Goal: Transaction & Acquisition: Purchase product/service

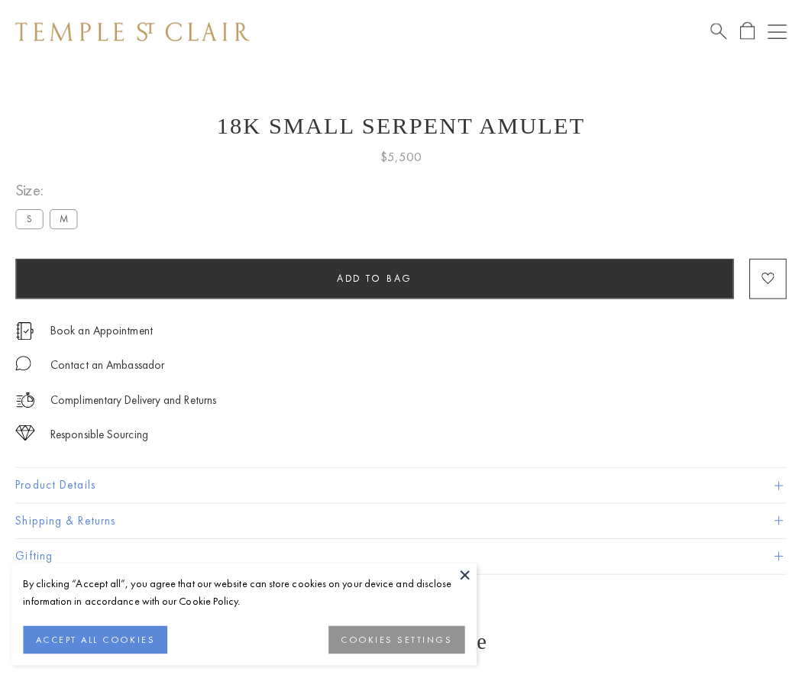
scroll to position [37, 0]
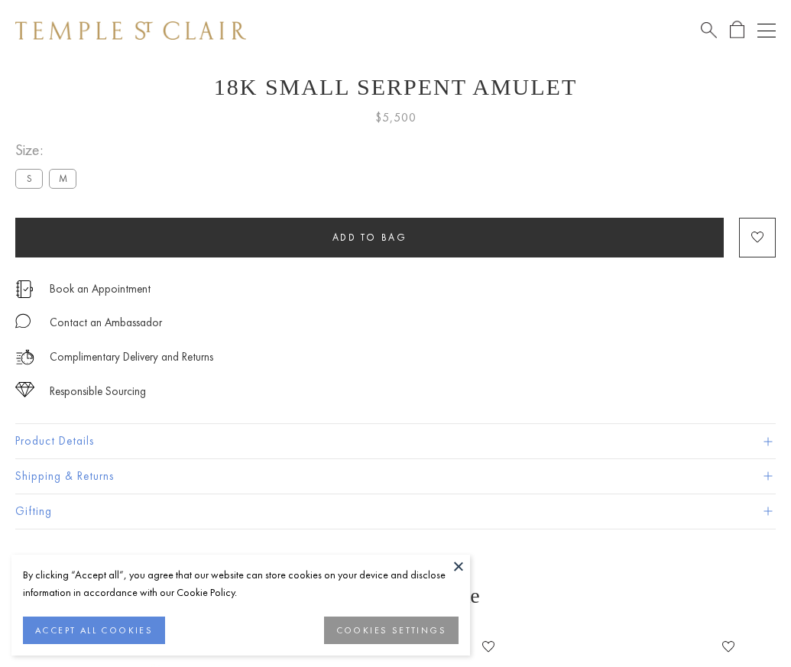
click at [369, 237] on span "Add to bag" at bounding box center [369, 237] width 75 height 13
